Goal: Transaction & Acquisition: Purchase product/service

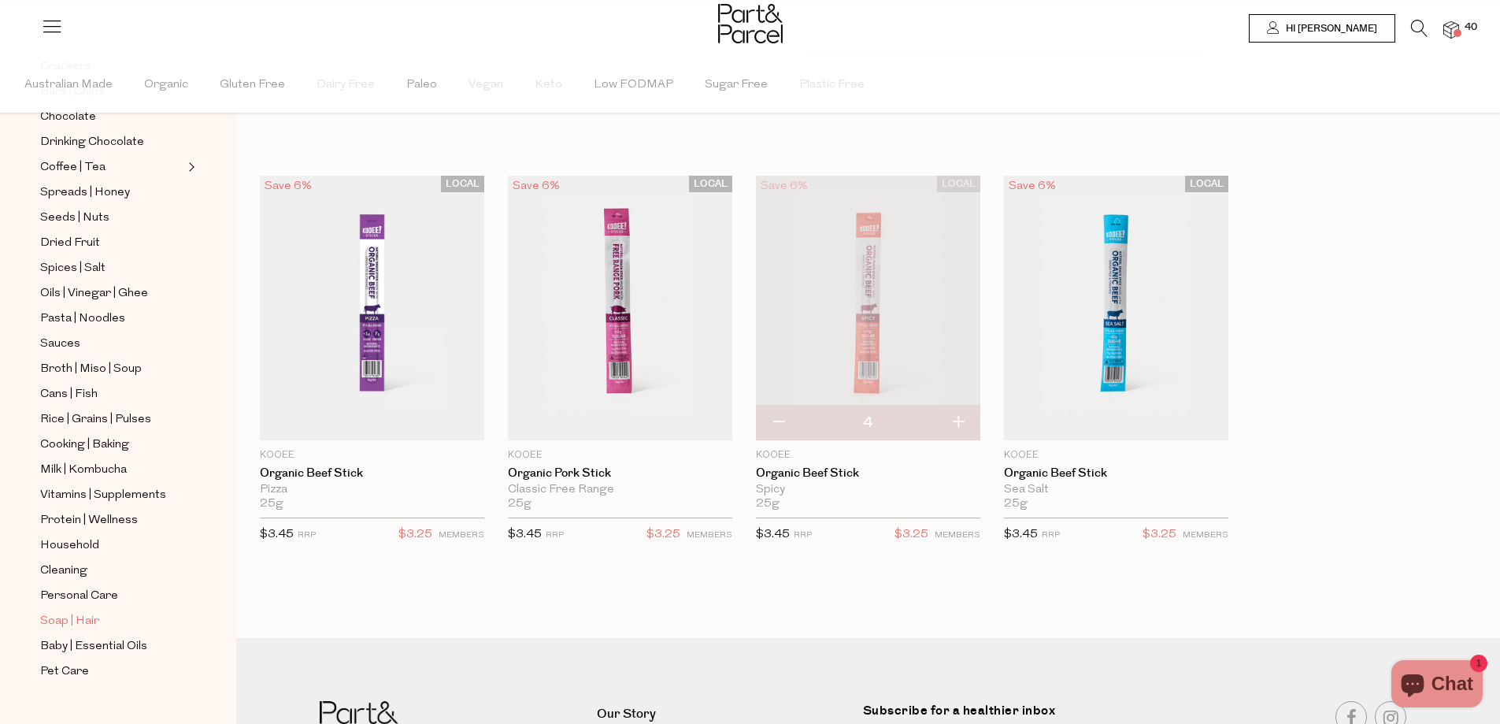
scroll to position [358, 0]
click at [97, 586] on span "Personal Care" at bounding box center [79, 595] width 78 height 19
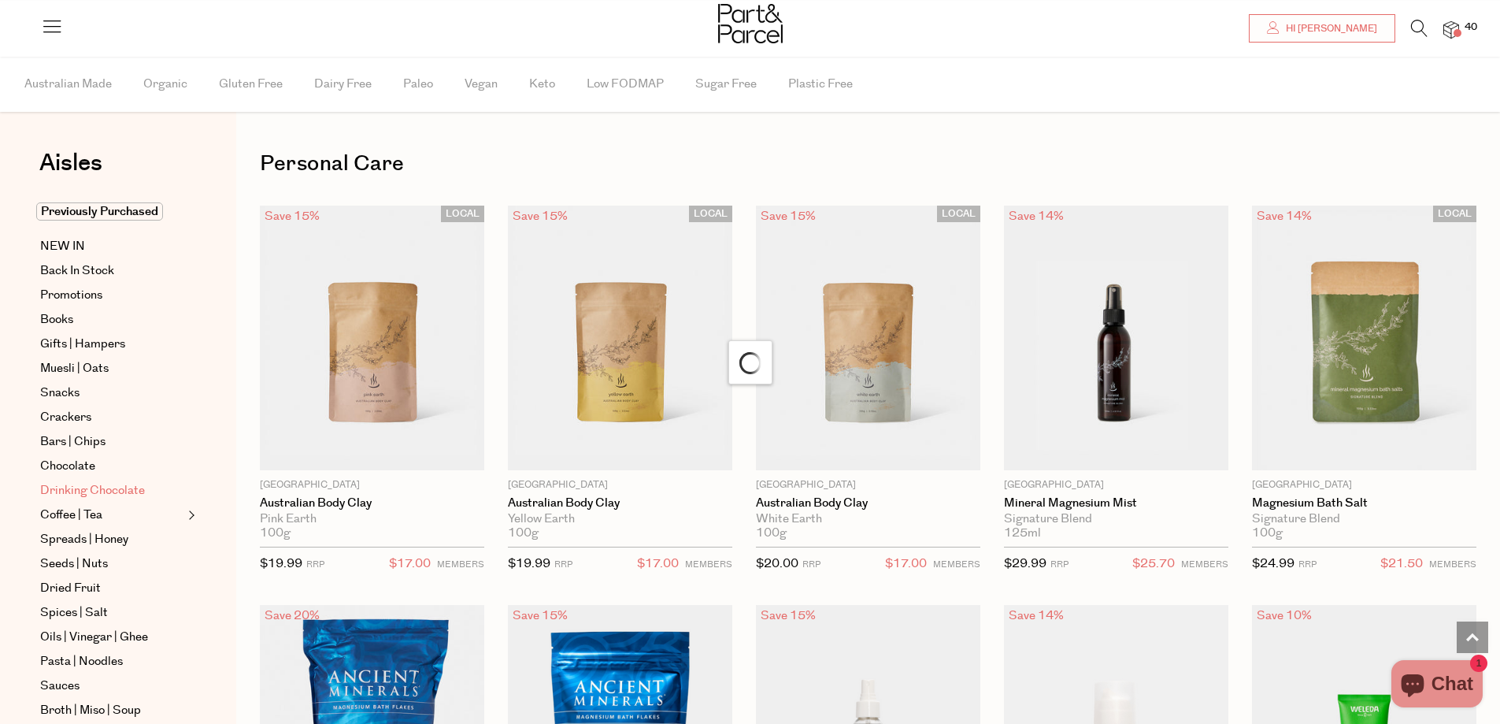
type input "2"
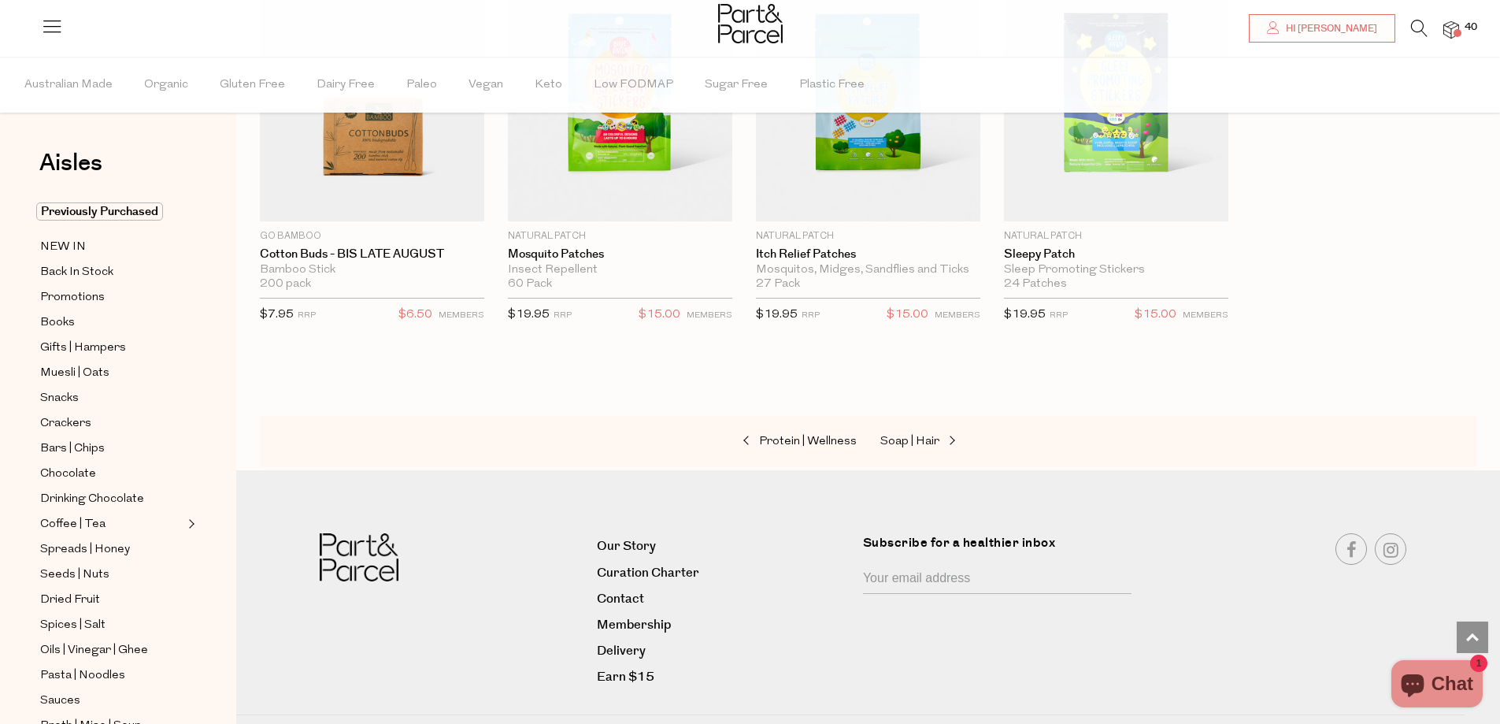
scroll to position [6660, 12]
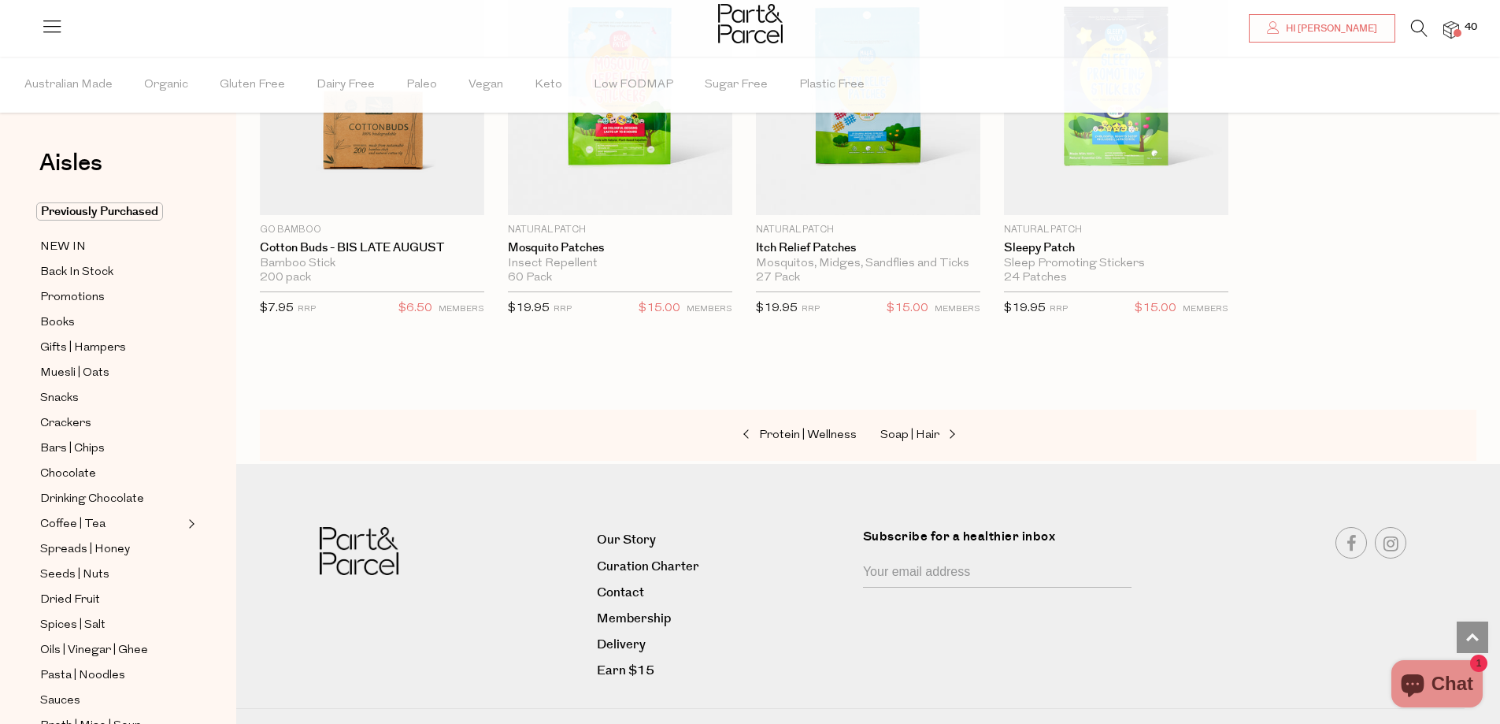
click at [1417, 24] on icon at bounding box center [1419, 28] width 17 height 17
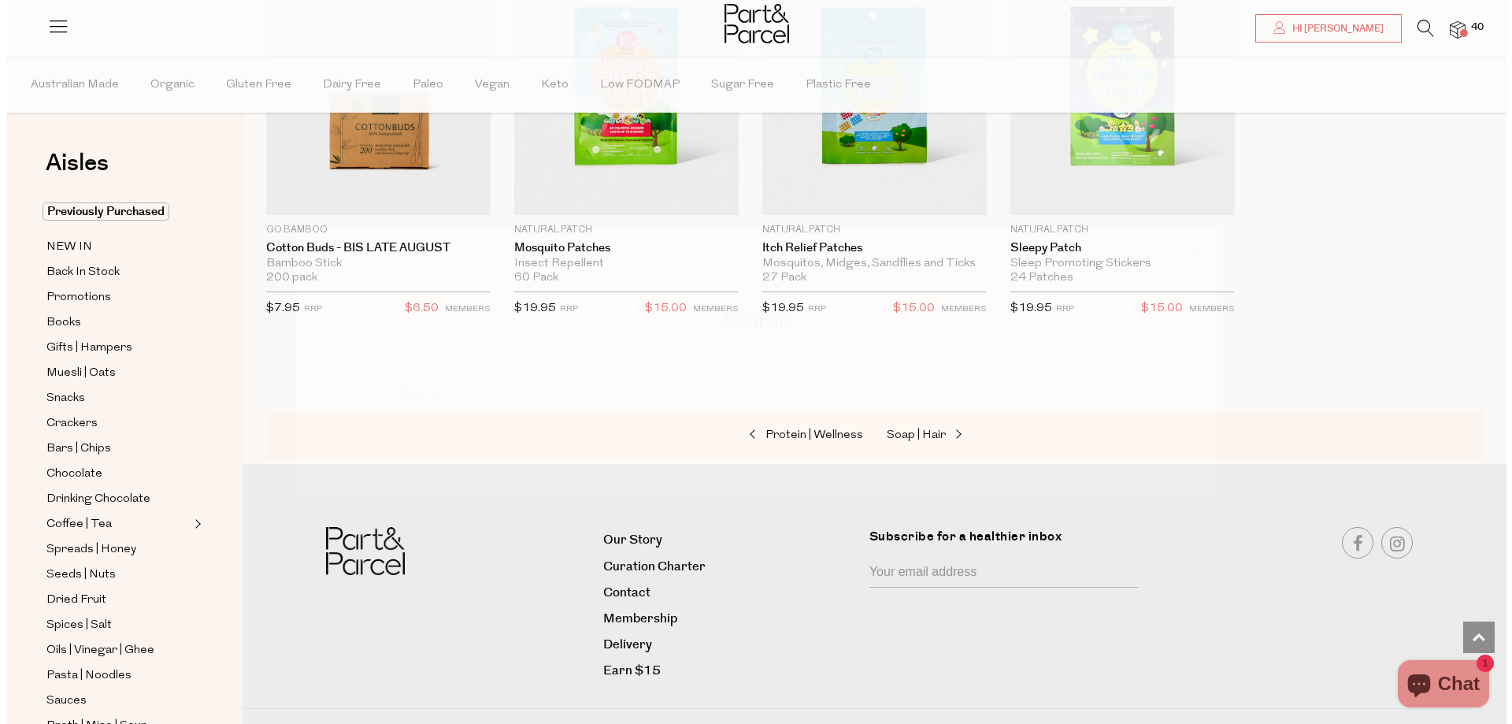
scroll to position [6705, 0]
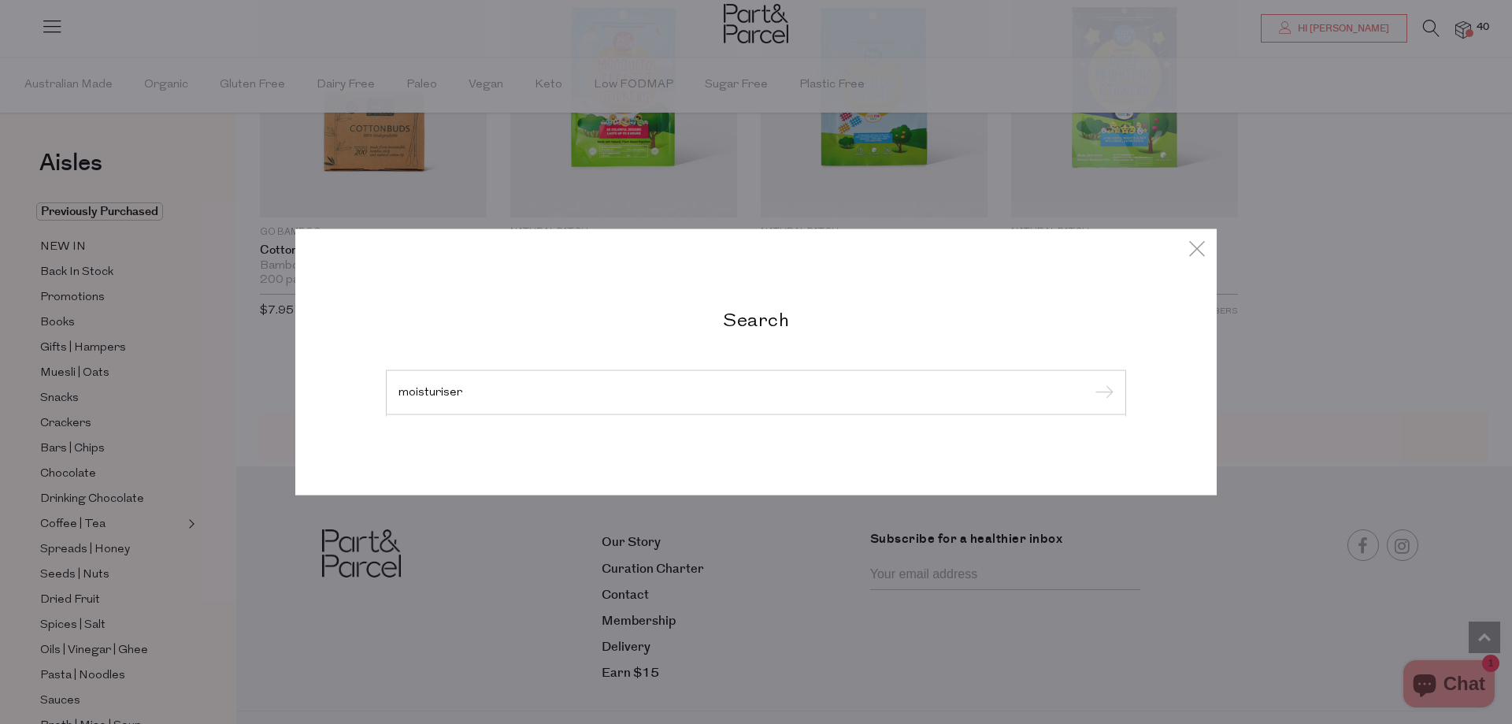
type input "moisturiser"
click at [1090, 381] on input "submit" at bounding box center [1102, 393] width 24 height 24
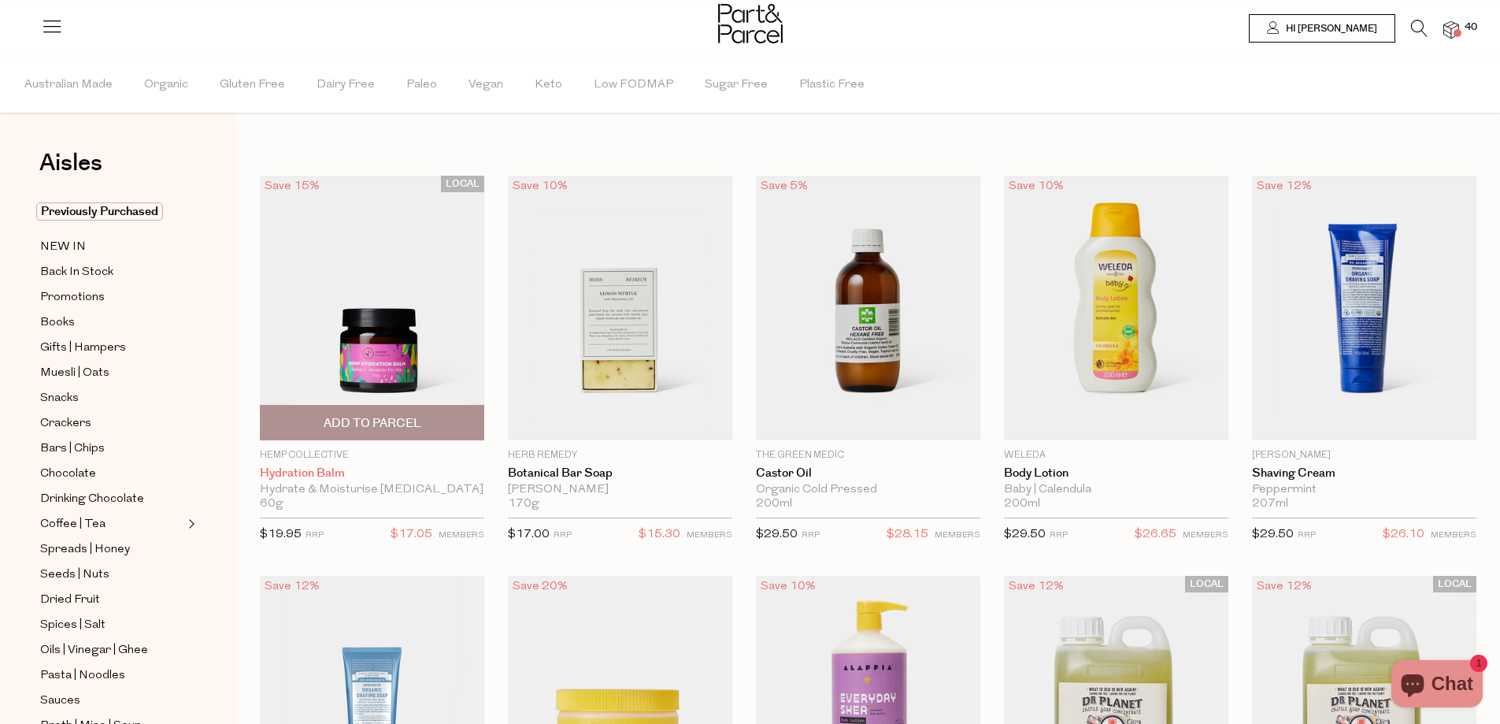
click at [329, 473] on link "Hydration Balm" at bounding box center [372, 473] width 224 height 14
click at [371, 431] on span "Add To Parcel" at bounding box center [373, 423] width 98 height 17
